Goal: Go to known website: Access a specific website the user already knows

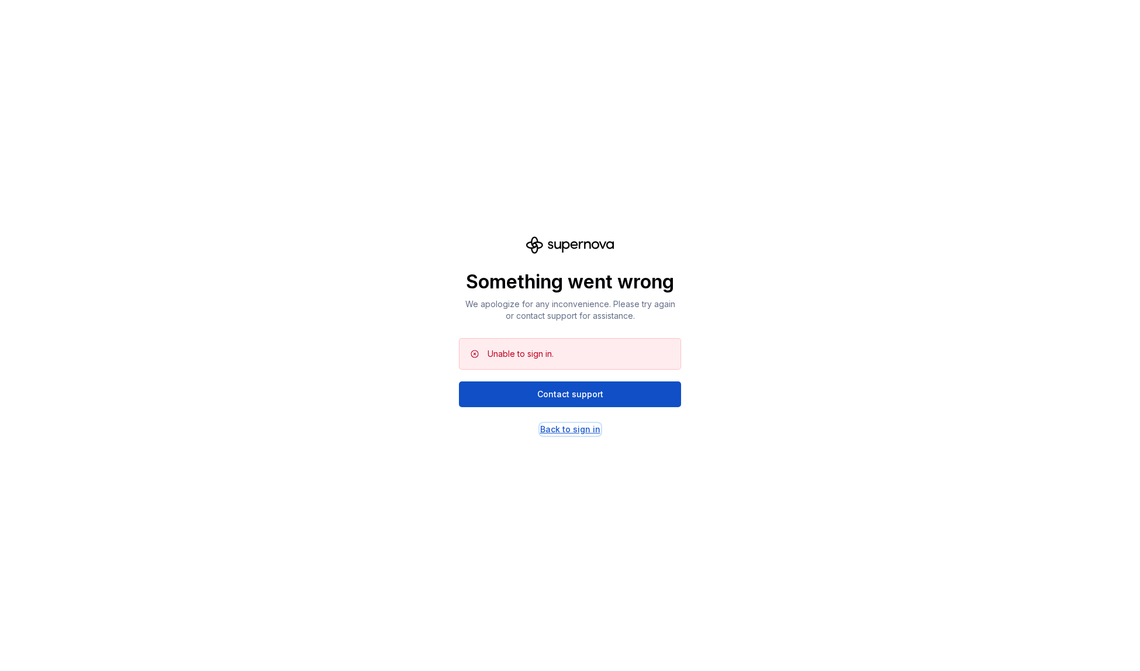
click at [558, 427] on div "Back to sign in" at bounding box center [570, 429] width 60 height 12
